Goal: Task Accomplishment & Management: Complete application form

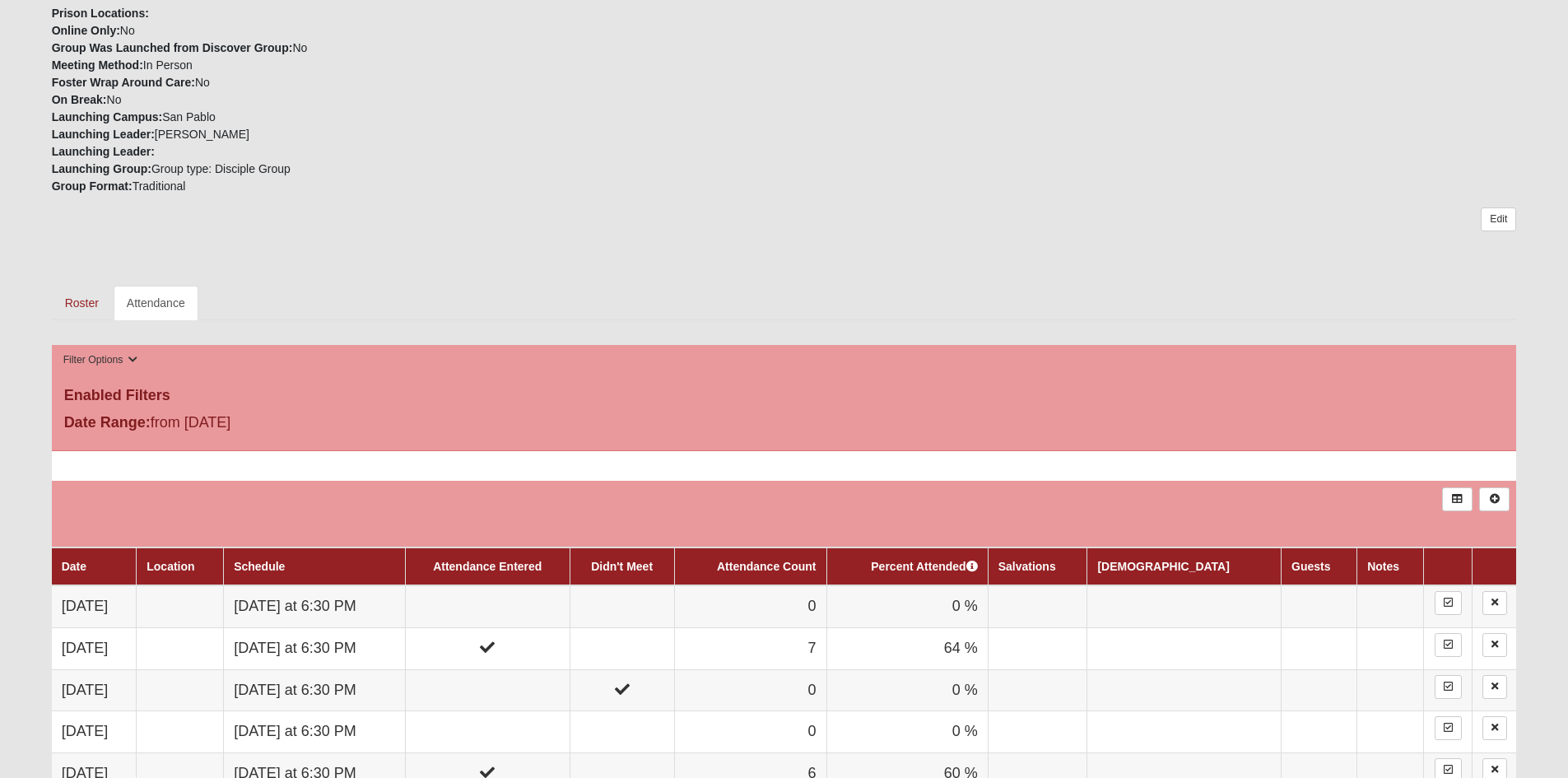
scroll to position [494, 0]
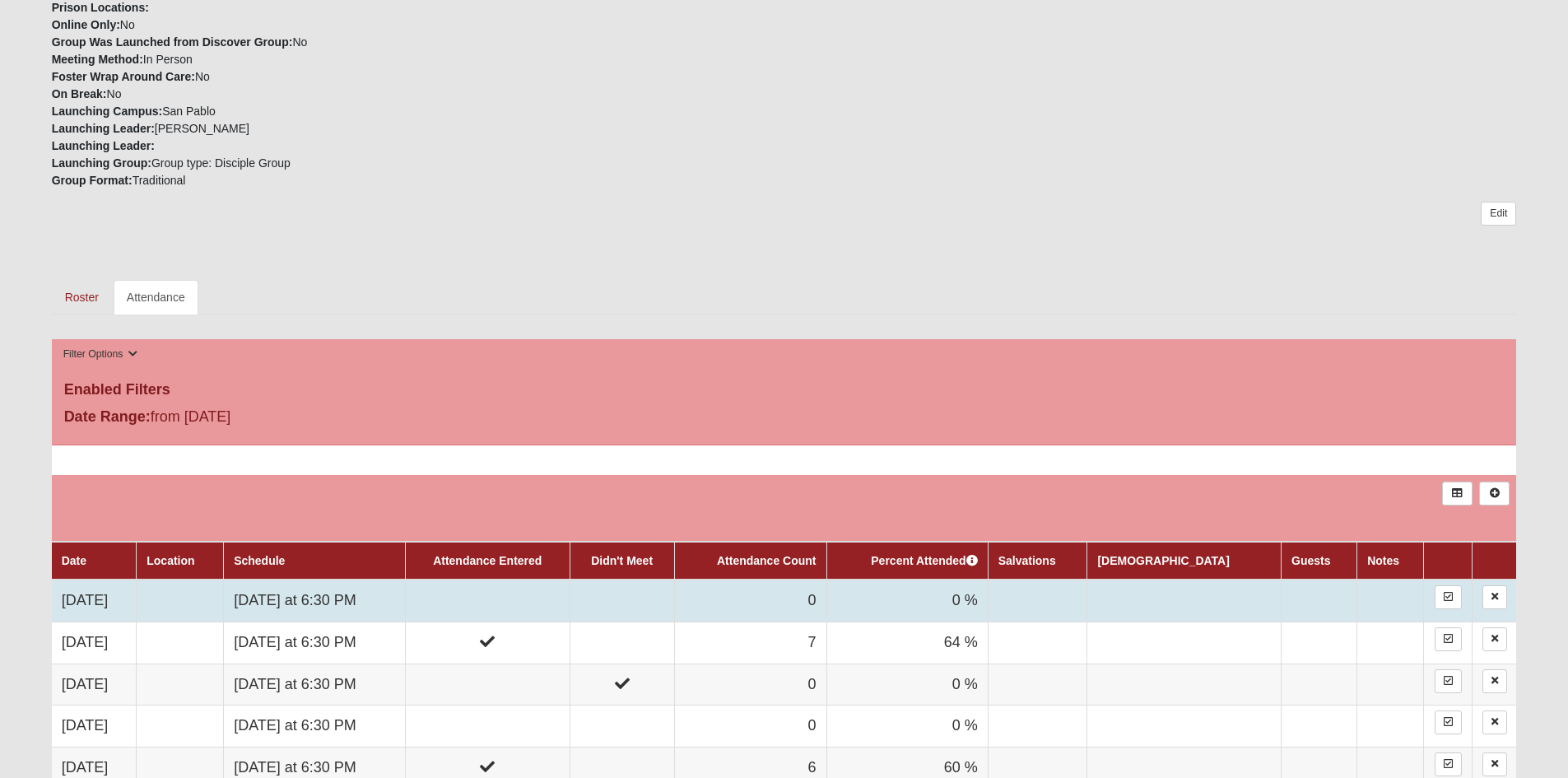
click at [81, 596] on td "[DATE]" at bounding box center [94, 599] width 85 height 42
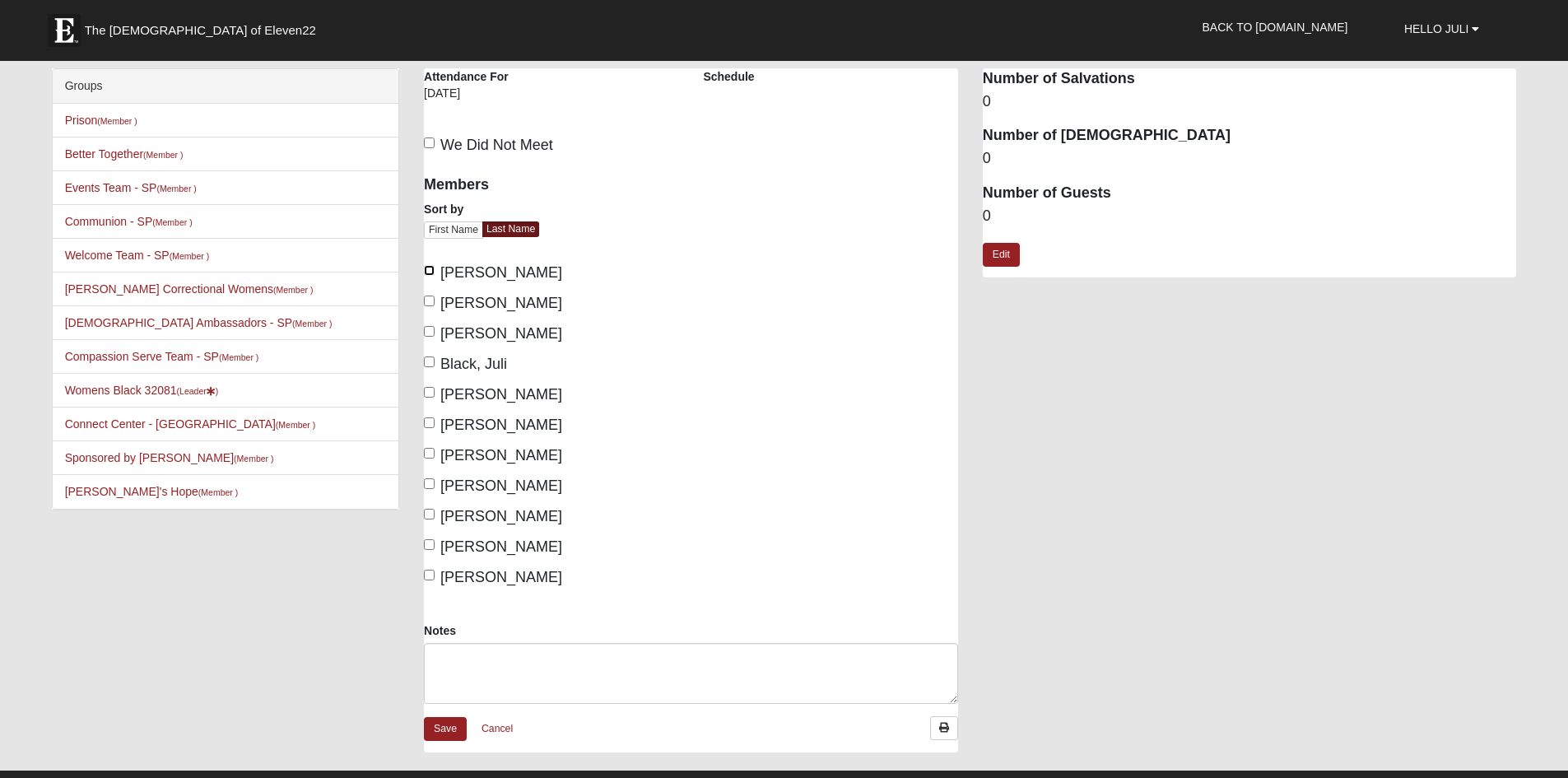
click at [428, 273] on input "Adams, Kim" at bounding box center [429, 271] width 11 height 11
checkbox input "true"
click at [427, 304] on input "Anderson, Beth" at bounding box center [429, 301] width 11 height 11
checkbox input "true"
click at [426, 370] on label "Black, Juli" at bounding box center [465, 364] width 83 height 22
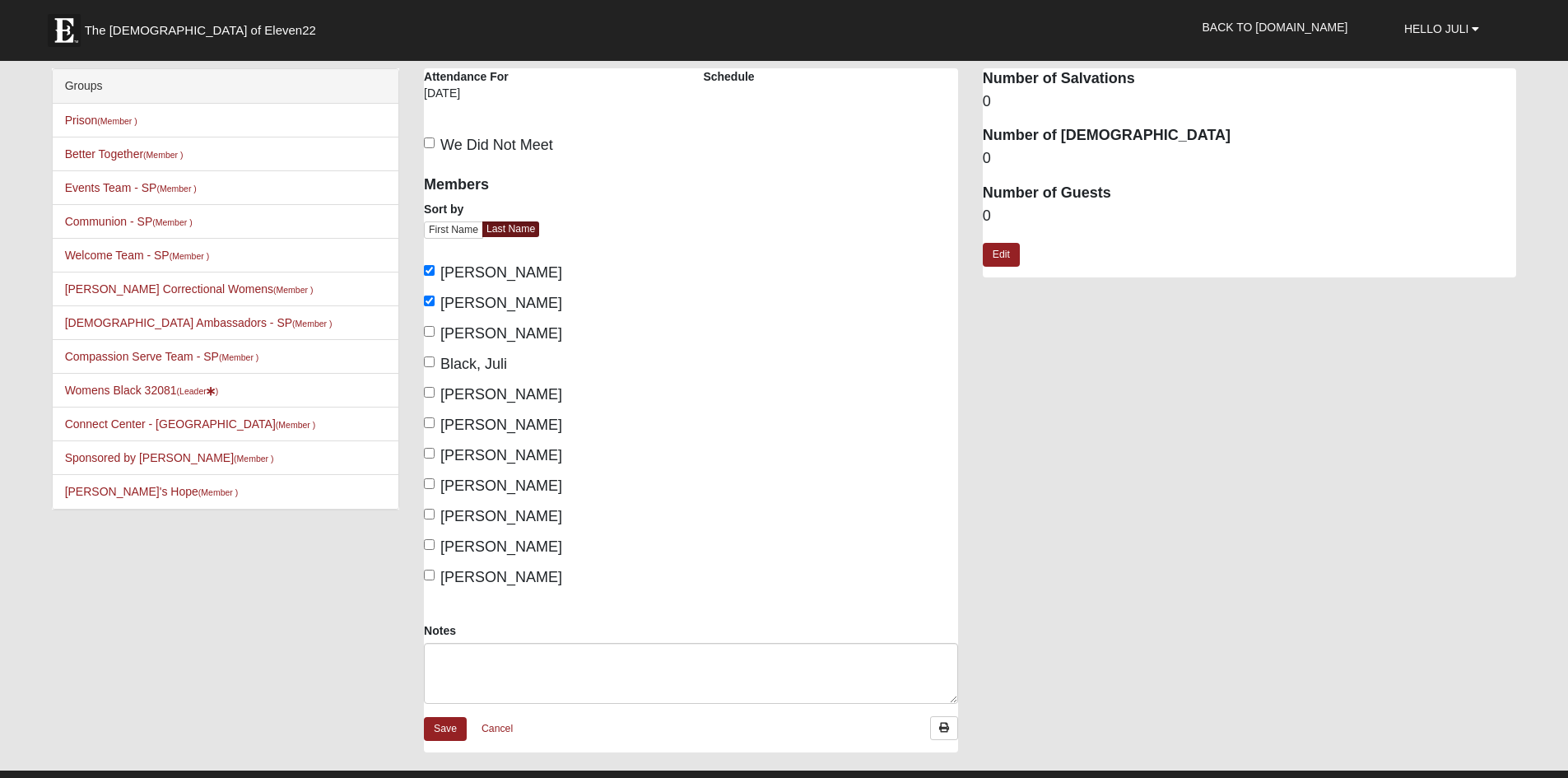
click at [426, 367] on input "Black, Juli" at bounding box center [429, 362] width 11 height 11
checkbox input "true"
click at [428, 423] on input "Daley, Sue" at bounding box center [429, 423] width 11 height 11
checkbox input "true"
click at [428, 451] on input "Dyr, Kathleen" at bounding box center [429, 453] width 11 height 11
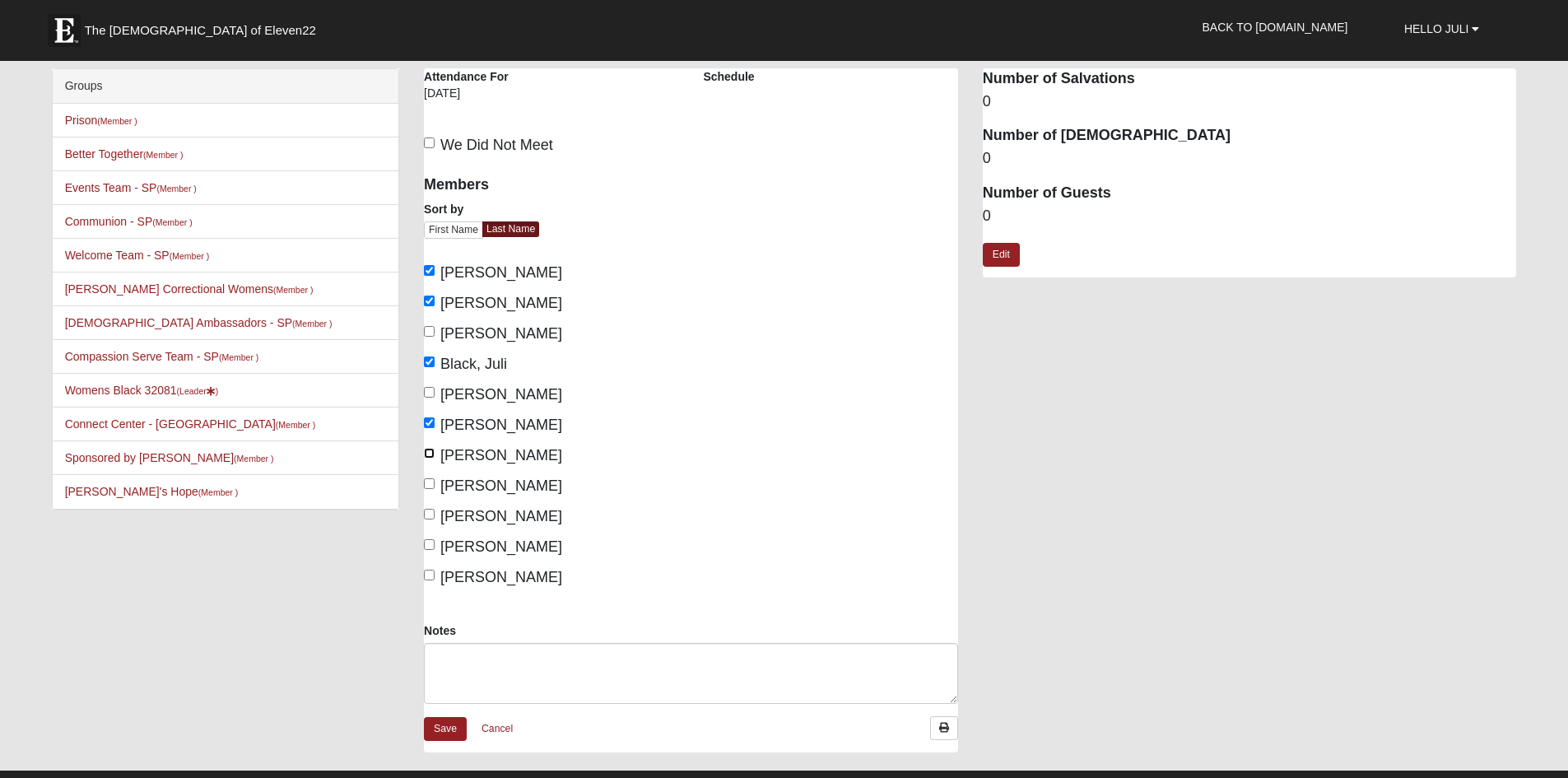
checkbox input "true"
click at [429, 482] on input "Manago, Heidi" at bounding box center [429, 484] width 11 height 11
checkbox input "true"
click at [431, 547] on input "McVicker, Erin" at bounding box center [429, 545] width 11 height 11
checkbox input "true"
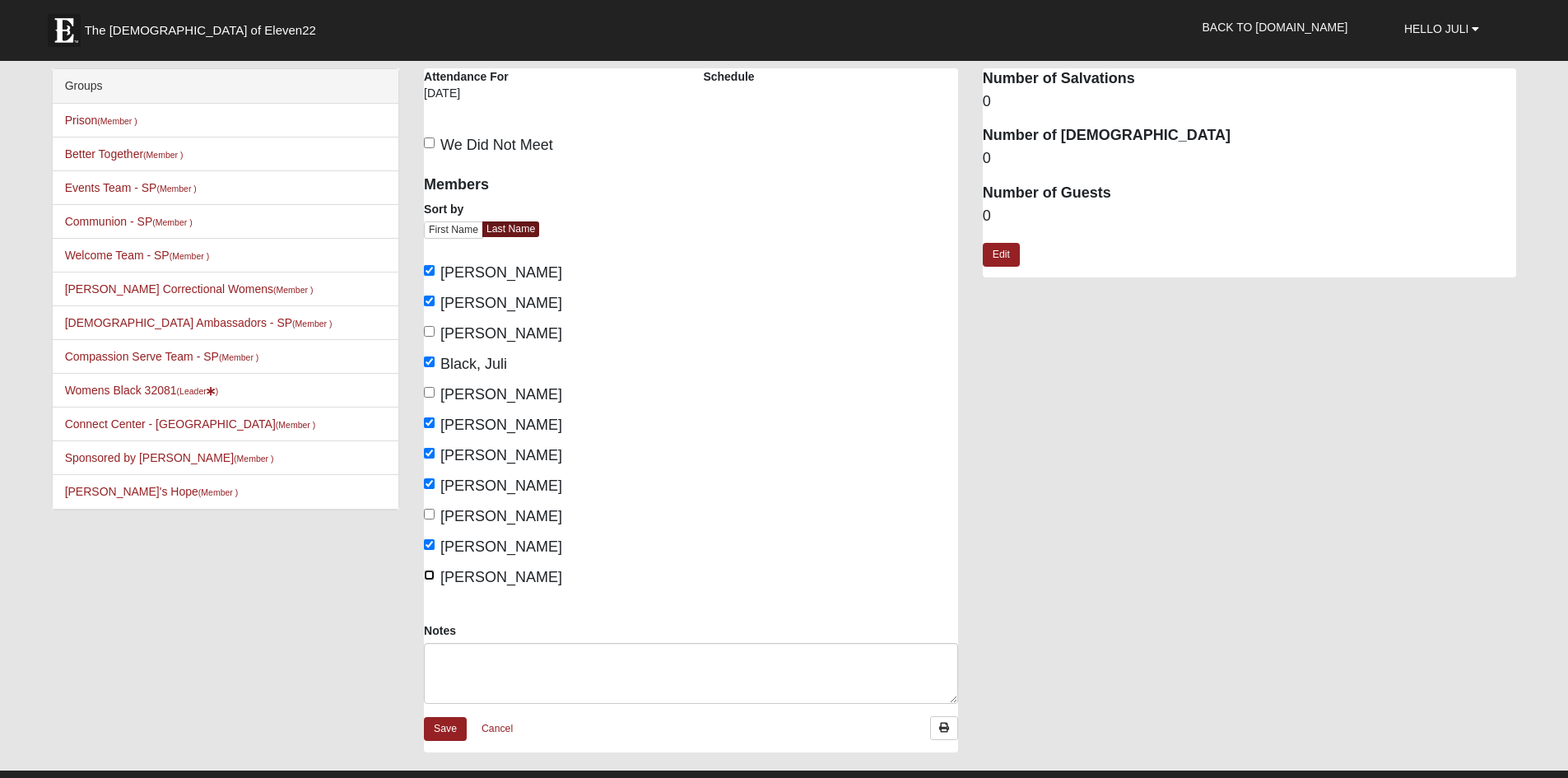
click at [432, 574] on input "Oleson, Karen" at bounding box center [429, 575] width 11 height 11
checkbox input "true"
click at [438, 724] on link "Save" at bounding box center [445, 729] width 43 height 24
